Goal: Navigation & Orientation: Understand site structure

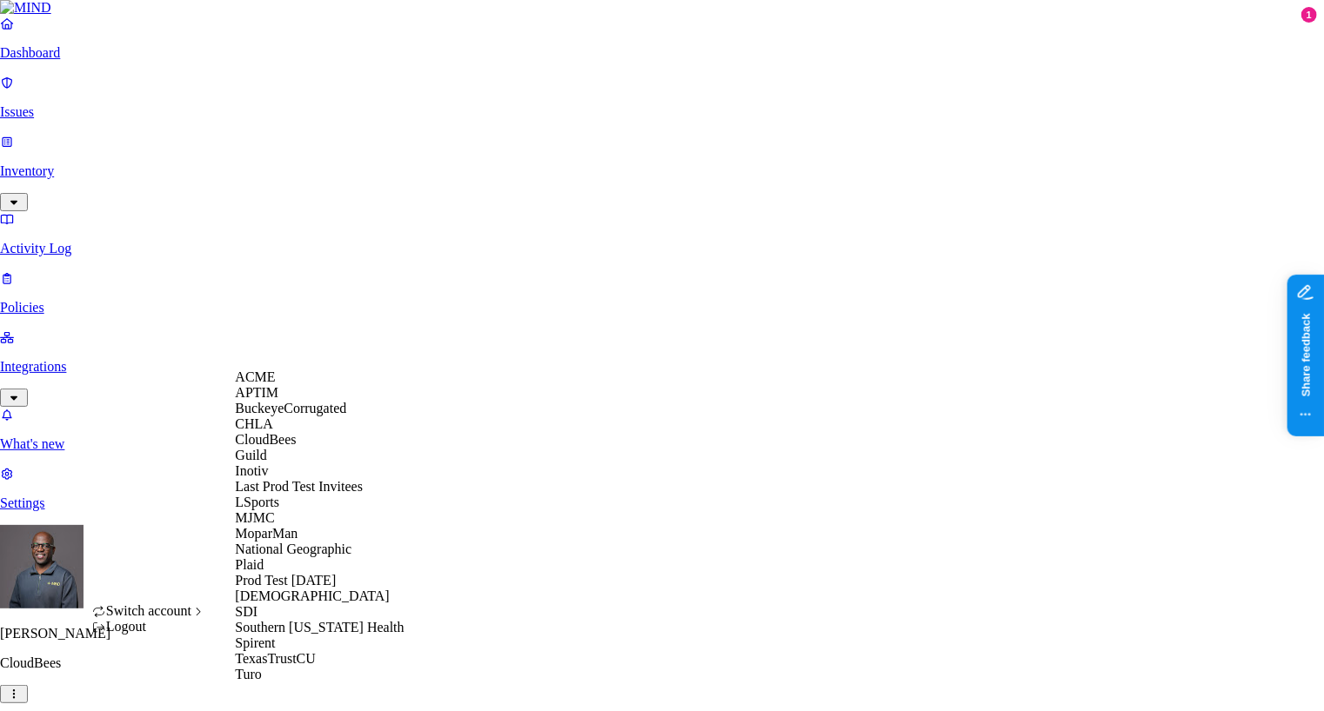
scroll to position [299, 0]
click at [306, 542] on span "National Geographic" at bounding box center [293, 549] width 117 height 15
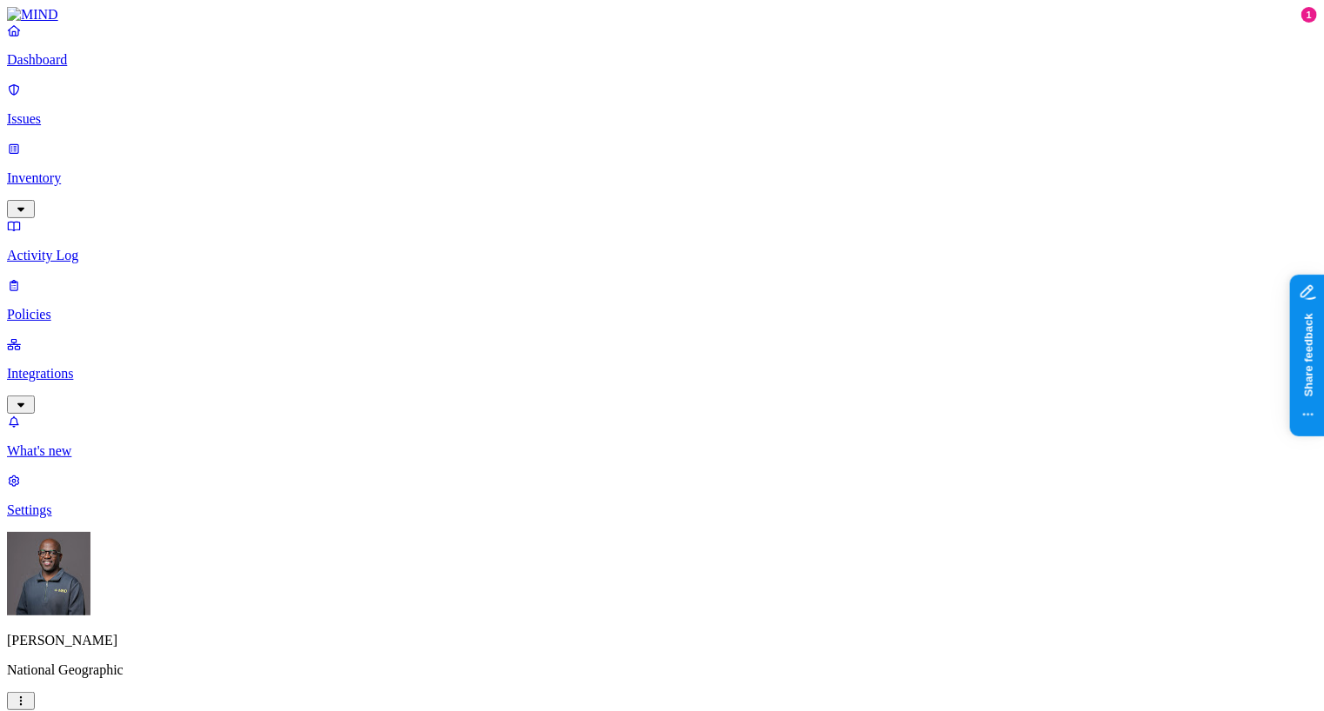
click at [70, 307] on p "Policies" at bounding box center [662, 315] width 1310 height 16
click at [67, 366] on p "Integrations" at bounding box center [662, 374] width 1310 height 16
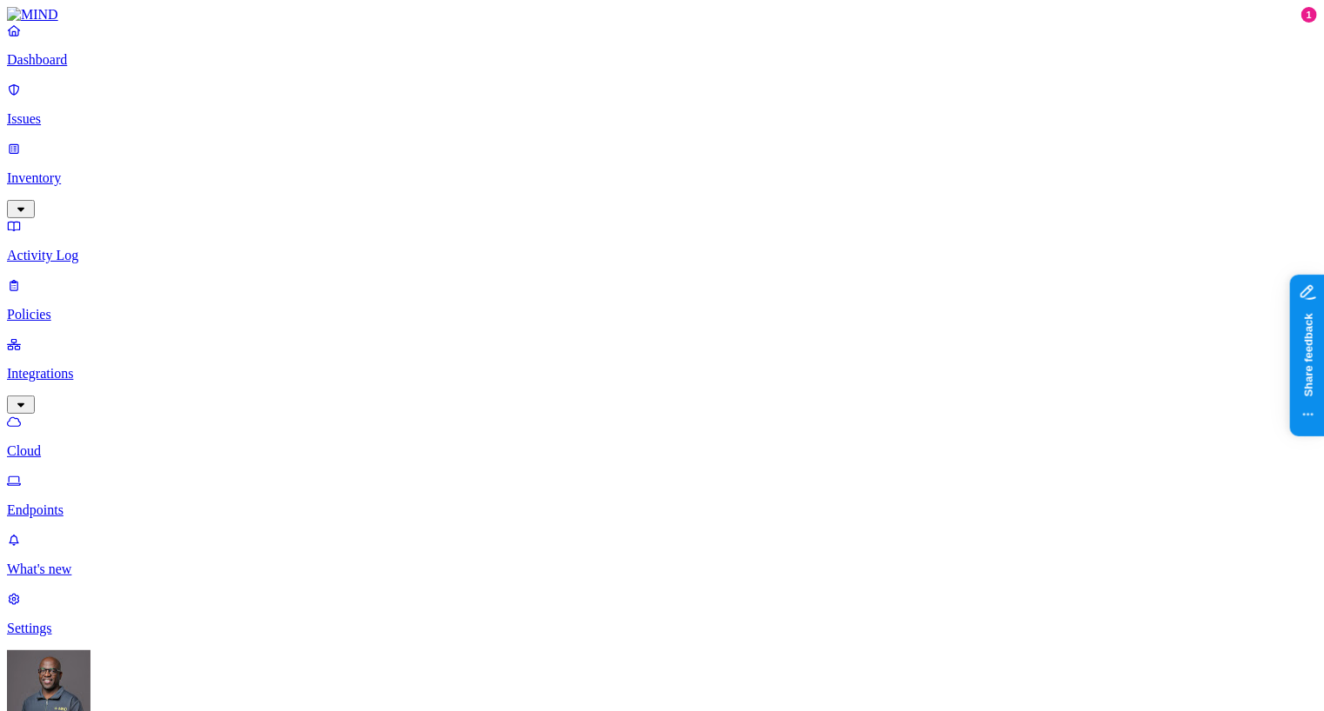
click at [80, 68] on p "Dashboard" at bounding box center [662, 60] width 1310 height 16
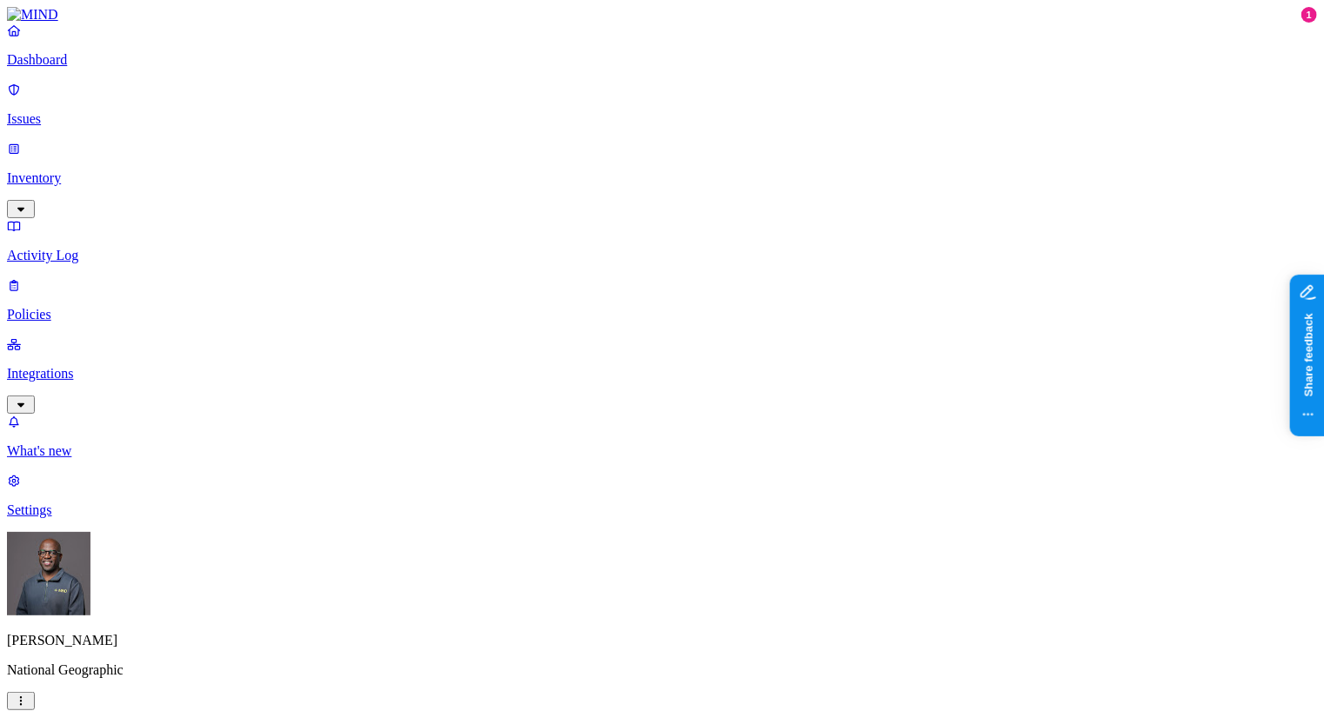
click at [87, 366] on p "Integrations" at bounding box center [662, 374] width 1310 height 16
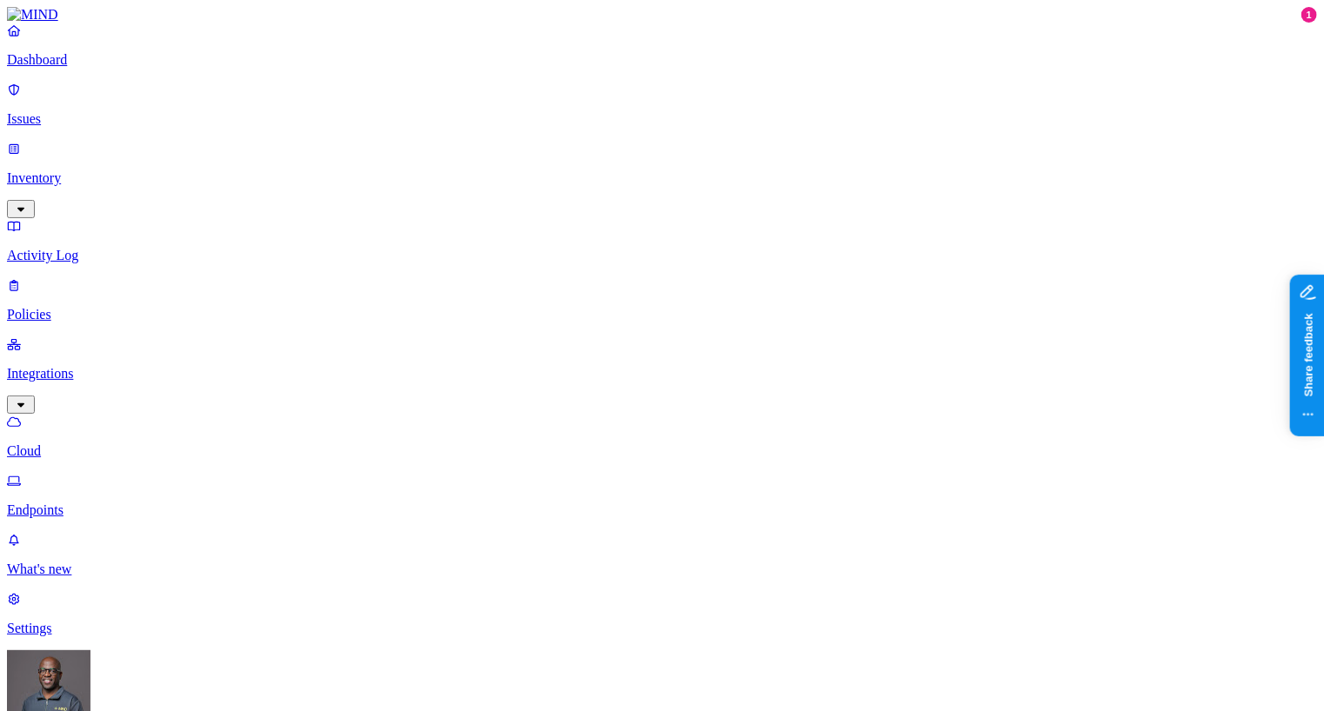
click at [103, 68] on p "Dashboard" at bounding box center [662, 60] width 1310 height 16
